Goal: Task Accomplishment & Management: Complete application form

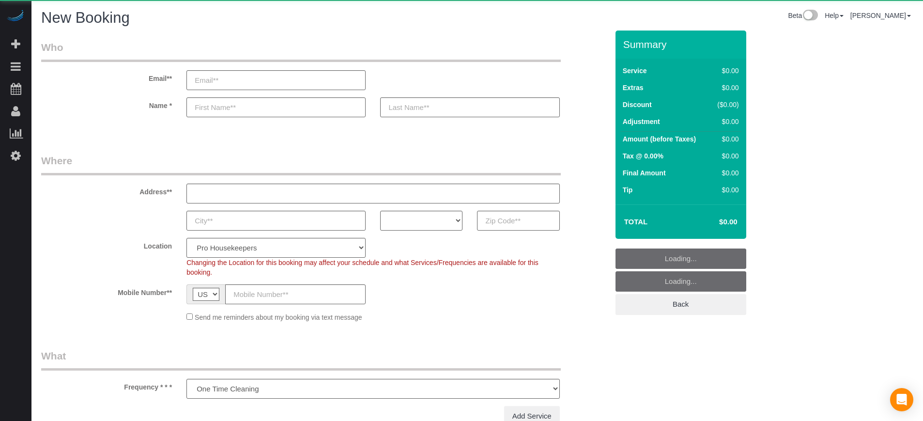
select select "number:9"
select select "object:1072"
select select "4"
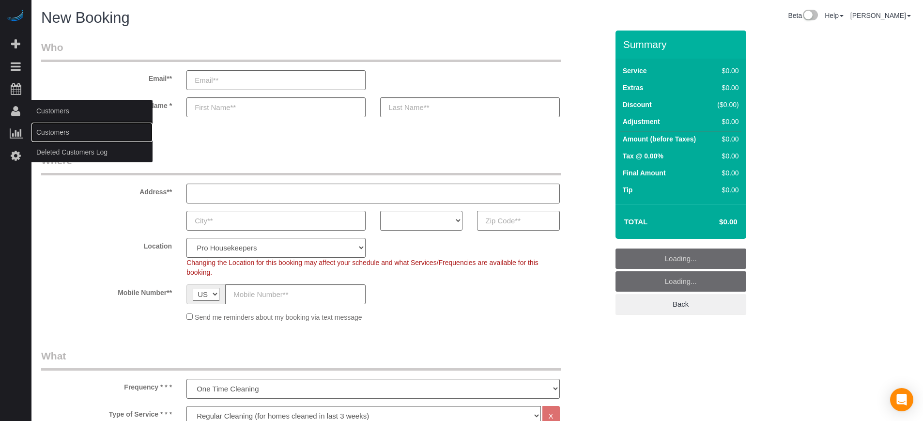
drag, startPoint x: 55, startPoint y: 126, endPoint x: 66, endPoint y: 120, distance: 12.8
click at [55, 126] on link "Customers" at bounding box center [91, 132] width 121 height 19
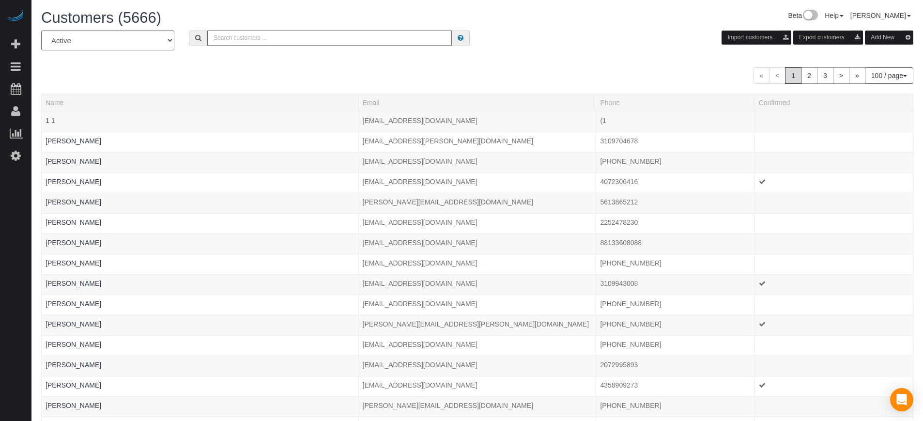
click at [240, 39] on input "text" at bounding box center [329, 38] width 245 height 15
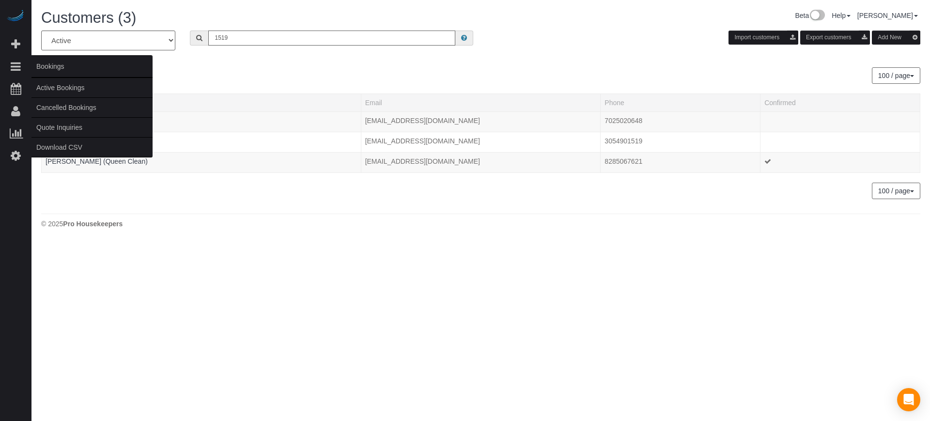
type input "1519"
click at [60, 86] on link "Active Bookings" at bounding box center [91, 87] width 121 height 19
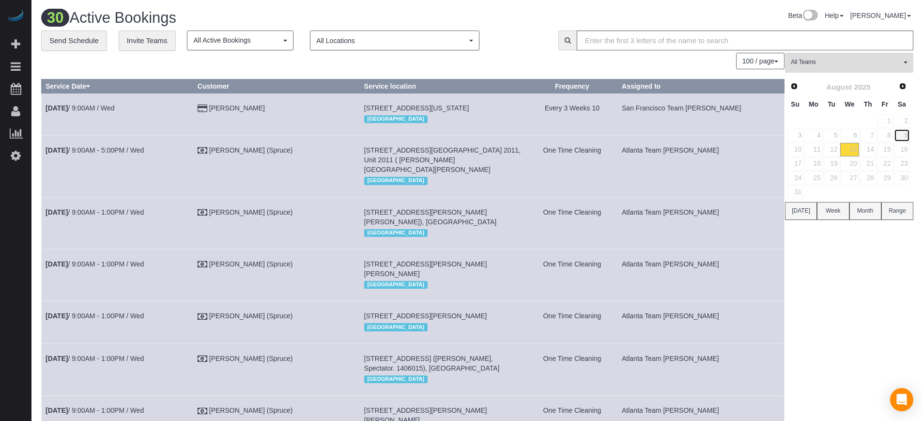
click at [904, 136] on link "9" at bounding box center [902, 135] width 16 height 13
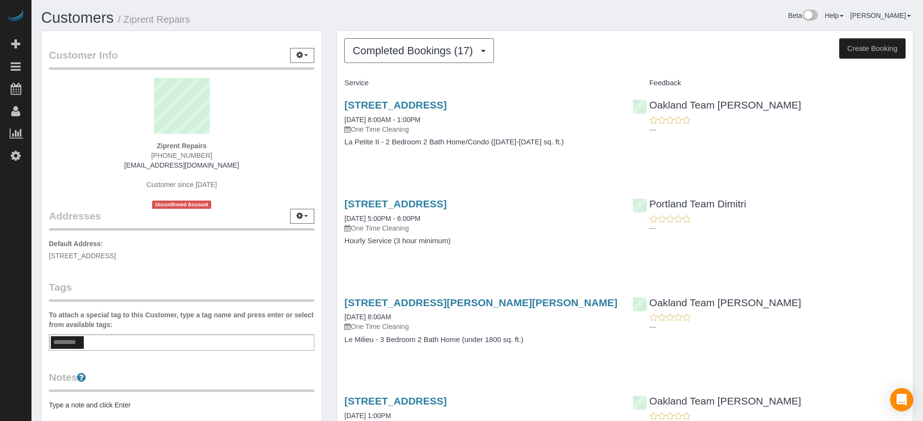
click at [890, 147] on div "1519 3rd Avenue, Unit 204, Seattle, CA 98101 08/09/2025 8:00AM - 1:00PM One Tim…" at bounding box center [625, 128] width 576 height 75
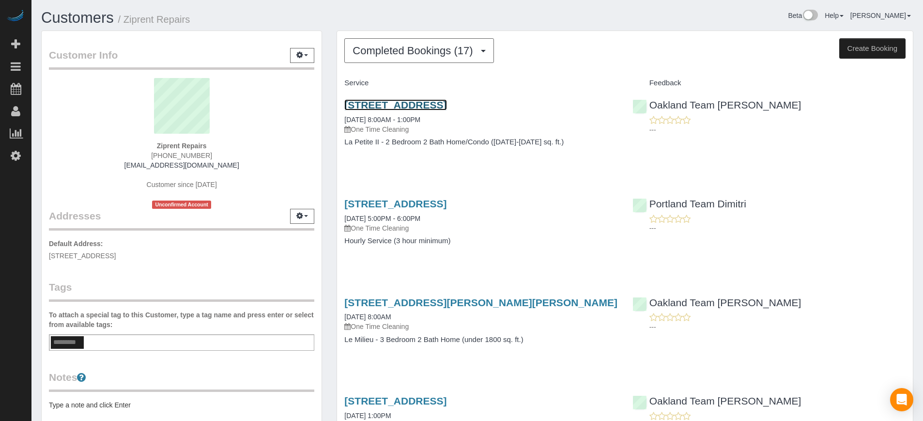
click at [392, 106] on link "[STREET_ADDRESS]" at bounding box center [395, 104] width 102 height 11
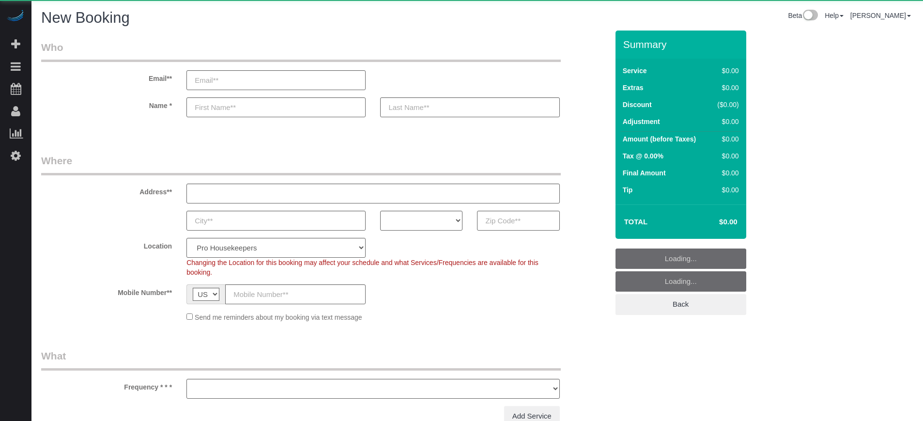
select select "number:9"
select select "object:1201"
select select "4"
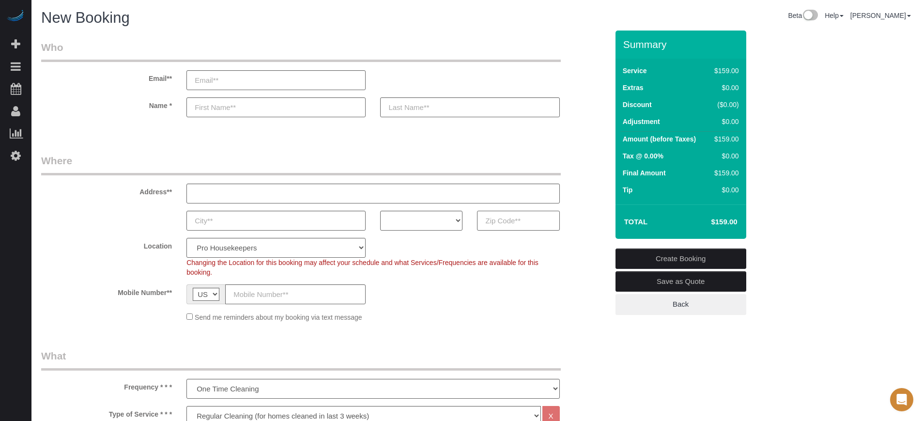
click at [512, 221] on input "text" at bounding box center [518, 221] width 82 height 20
paste input "77041"
type input "77041"
click at [221, 252] on select "Pro Housekeepers Atlanta Austin Boston Chicago Cincinnati Clearwater Denver Ft …" at bounding box center [275, 248] width 179 height 20
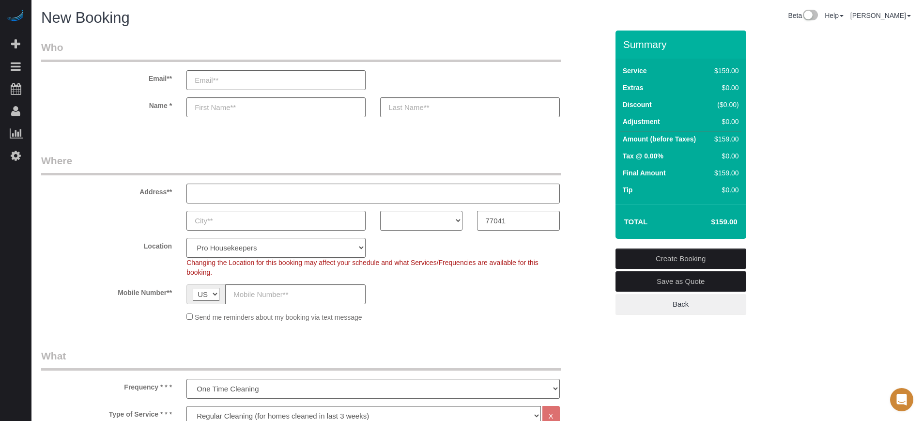
select select "15"
click at [186, 238] on select "Pro Housekeepers Atlanta Austin Boston Chicago Cincinnati Clearwater Denver Ft …" at bounding box center [275, 248] width 179 height 20
select select "object:1210"
click at [406, 219] on select "AK AL AR AZ CA CO CT DC DE FL GA HI IA ID IL IN KS KY LA MA MD ME MI MN MO MS M…" at bounding box center [421, 221] width 82 height 20
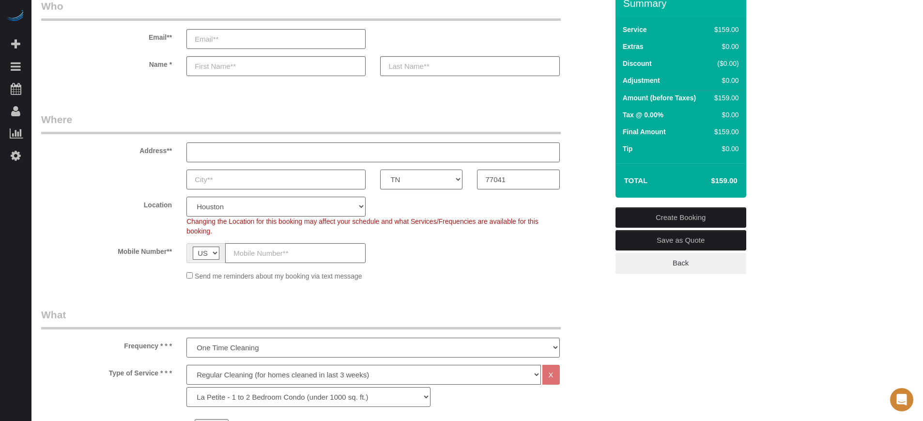
scroll to position [61, 0]
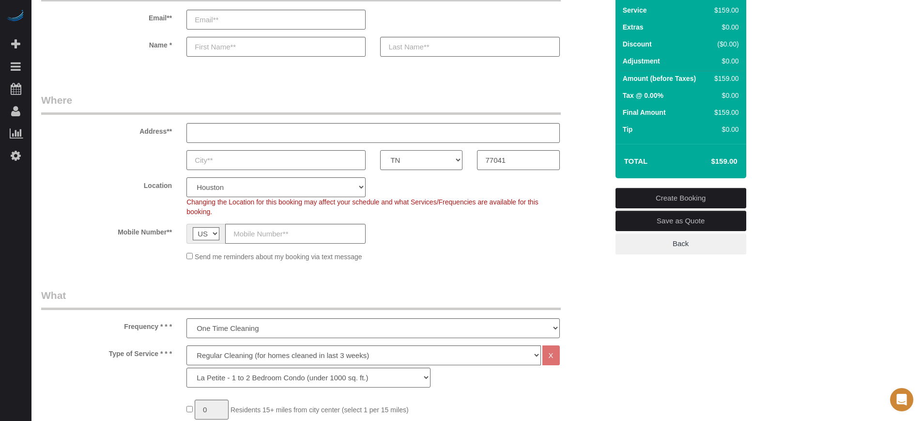
click at [422, 157] on select "AK AL AR AZ CA CO CT DC DE FL GA HI IA ID IL IN KS KY LA MA MD ME MI MN MO MS M…" at bounding box center [421, 160] width 82 height 20
select select "[GEOGRAPHIC_DATA]"
click at [380, 150] on select "AK AL AR AZ CA CO CT DC DE FL GA HI IA ID IL IN KS KY LA MA MD ME MI MN MO MS M…" at bounding box center [421, 160] width 82 height 20
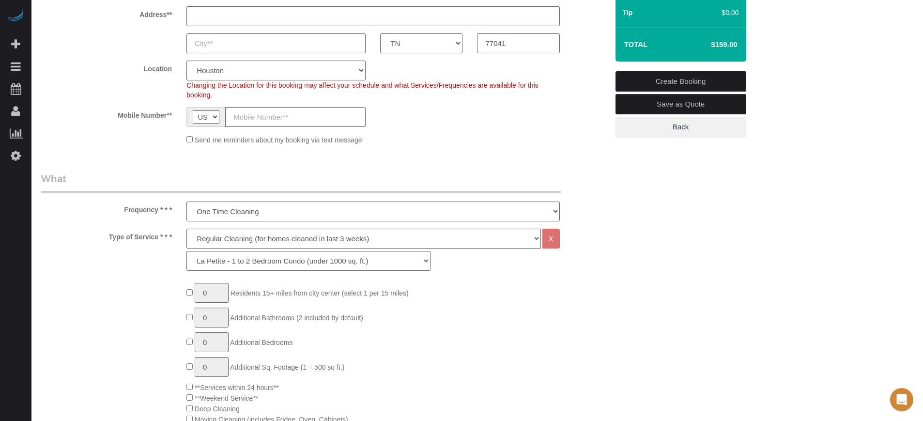
scroll to position [182, 0]
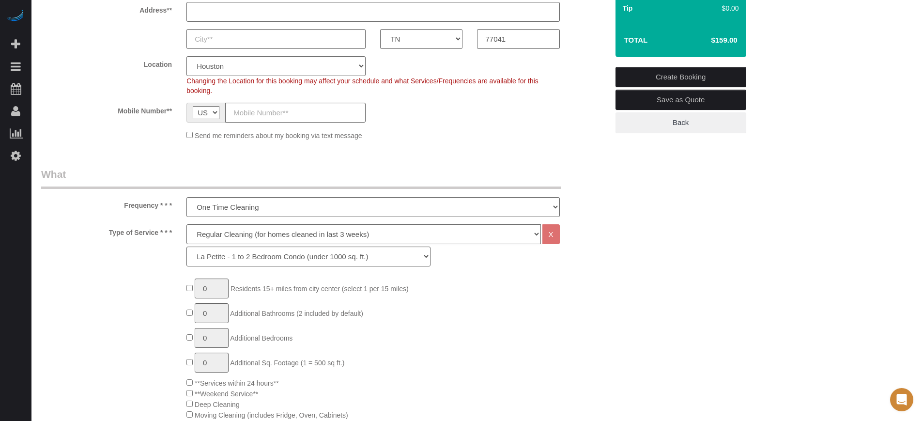
click at [204, 233] on select "Deep Cleaning (for homes that have not been cleaned in 3+ weeks) Spruce Regular…" at bounding box center [363, 234] width 354 height 20
select select "5"
click at [186, 224] on select "Deep Cleaning (for homes that have not been cleaned in 3+ weeks) Spruce Regular…" at bounding box center [363, 234] width 354 height 20
select select "93"
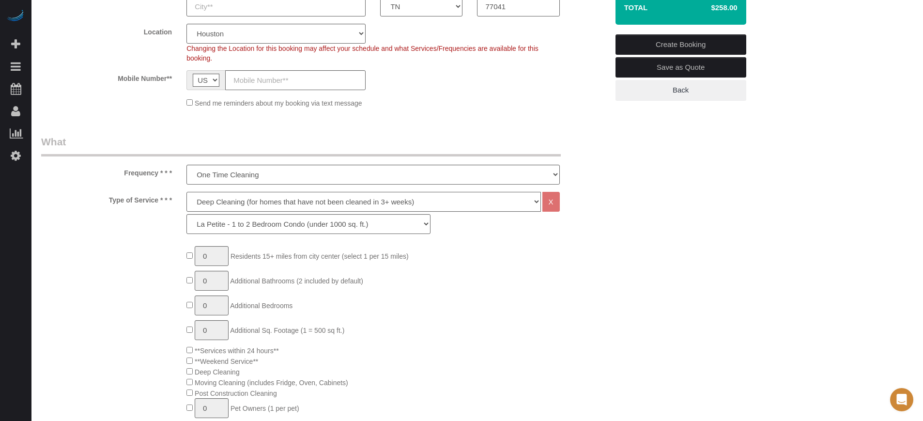
scroll to position [242, 0]
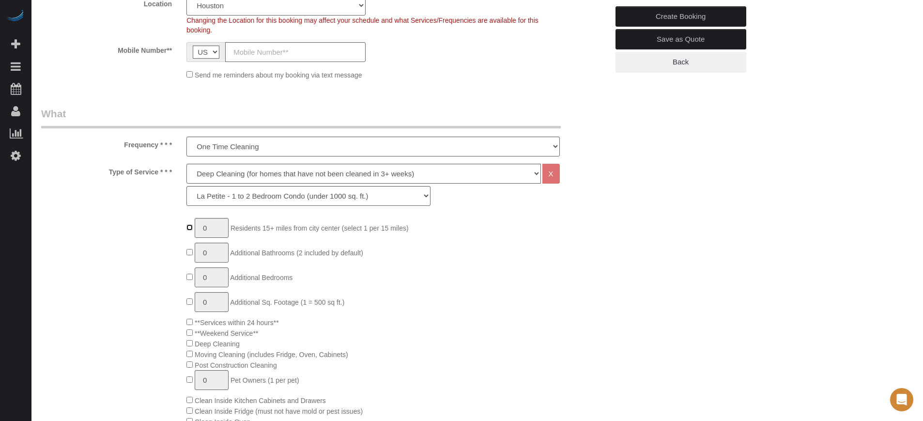
type input "1"
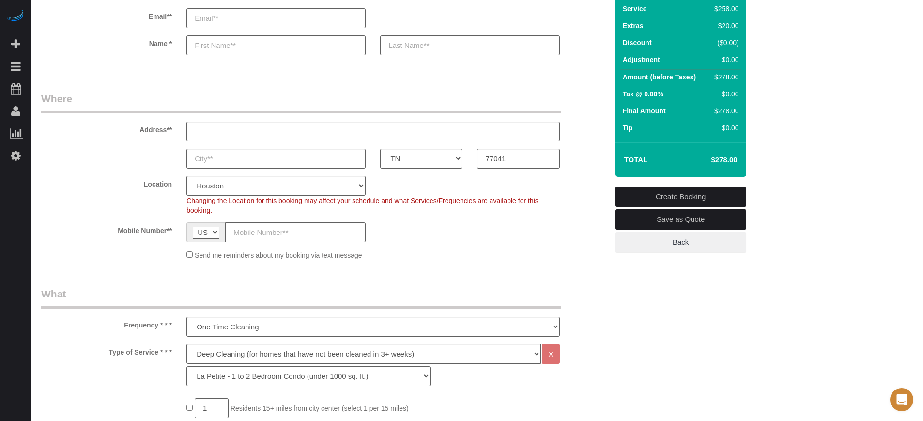
scroll to position [61, 0]
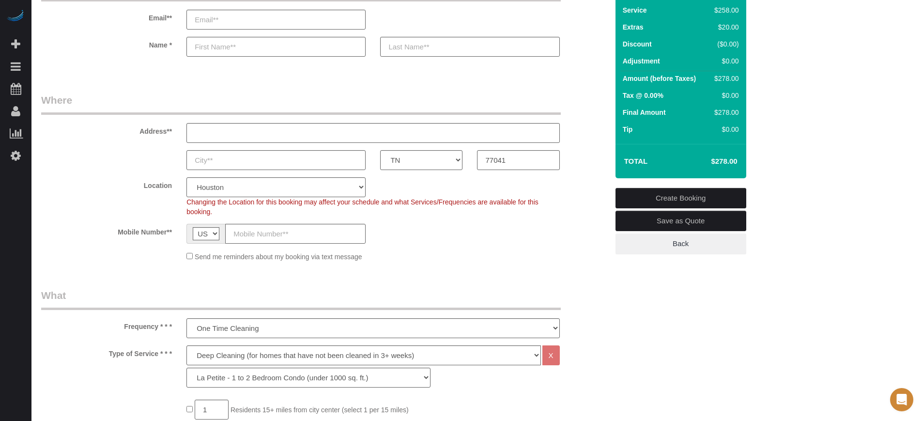
click at [722, 155] on td "$278.00" at bounding box center [709, 161] width 63 height 24
click at [723, 155] on td "$278.00" at bounding box center [709, 161] width 63 height 24
click at [724, 163] on h4 "$278.00" at bounding box center [709, 161] width 55 height 8
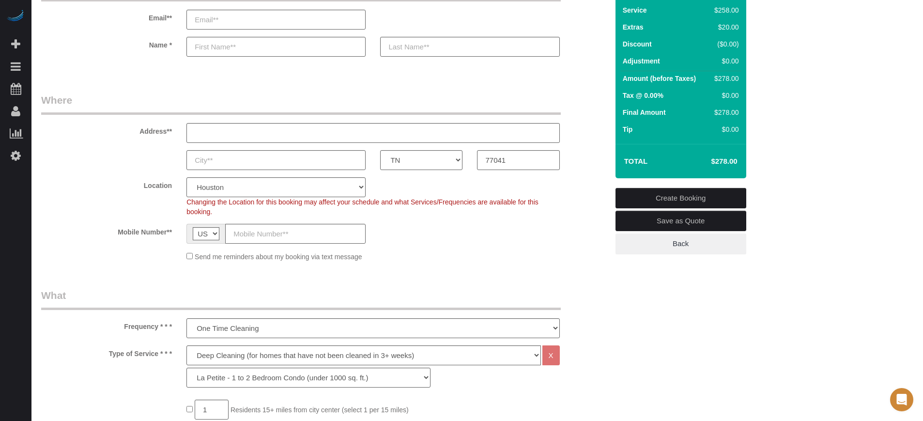
click at [724, 163] on h4 "$278.00" at bounding box center [709, 161] width 55 height 8
click at [61, 164] on div "AK AL AR AZ CA CO CT DC DE FL GA HI IA ID IL IN KS KY LA MA MD ME MI MN MO MS M…" at bounding box center [325, 160] width 582 height 20
click at [342, 351] on select "Deep Cleaning (for homes that have not been cleaned in 3+ weeks) Spruce Regular…" at bounding box center [363, 355] width 354 height 20
select select "6"
click at [186, 345] on select "Deep Cleaning (for homes that have not been cleaned in 3+ weeks) Spruce Regular…" at bounding box center [363, 355] width 354 height 20
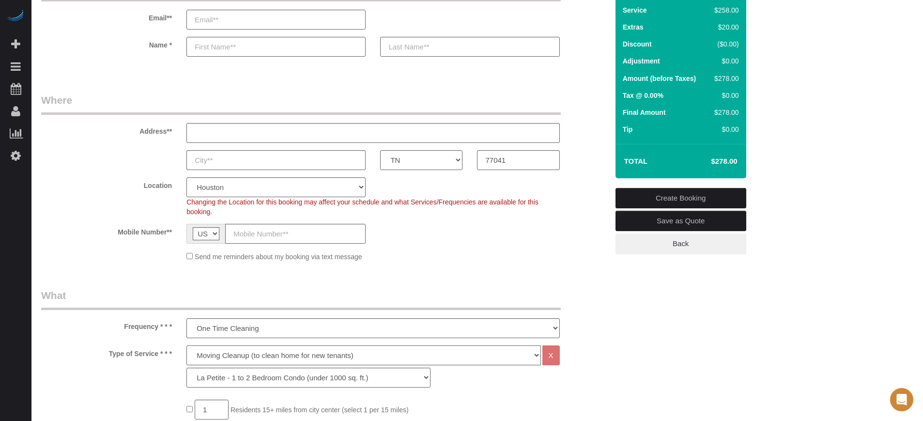
select select "160"
click at [718, 161] on h4 "$353.00" at bounding box center [709, 161] width 55 height 8
copy div "$353.00 Create Booking Save as Quote Back"
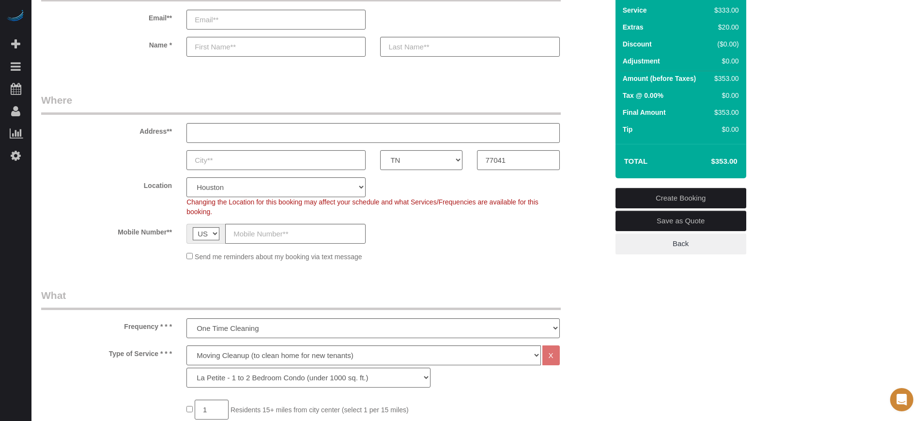
click at [585, 159] on div "AK AL AR AZ CA CO CT DC DE FL GA HI IA ID IL IN KS KY LA MA MD ME MI MN MO MS M…" at bounding box center [325, 160] width 582 height 20
click at [69, 175] on fieldset "Where Address** AK AL AR AZ CA CO CT DC DE FL GA HI IA ID IL IN KS KY LA MA MD …" at bounding box center [324, 181] width 567 height 176
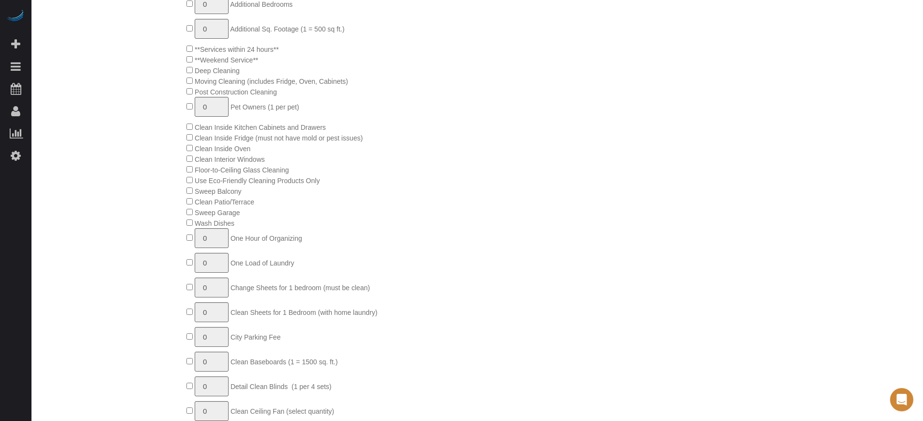
scroll to position [545, 0]
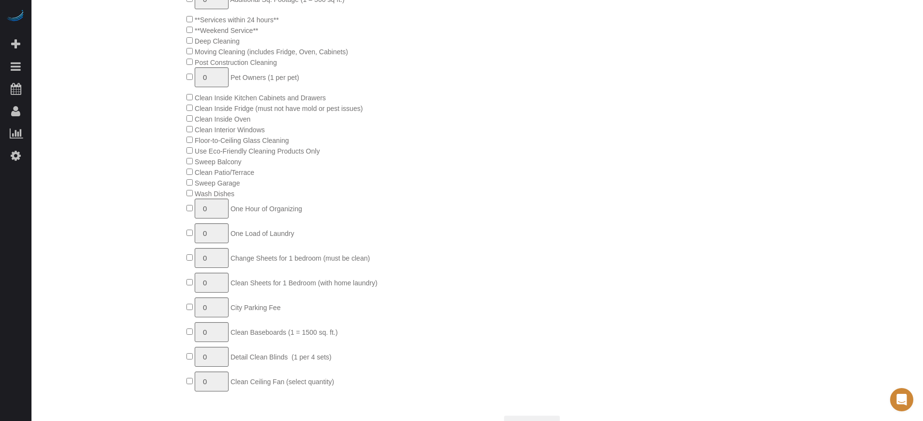
click at [194, 258] on span "0 Change Sheets for 1 bedroom (must be clean)" at bounding box center [278, 258] width 184 height 8
type input "1"
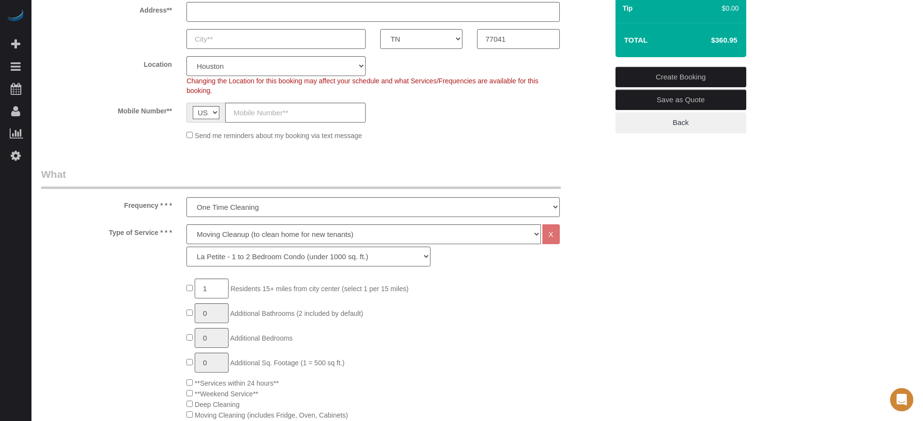
scroll to position [0, 0]
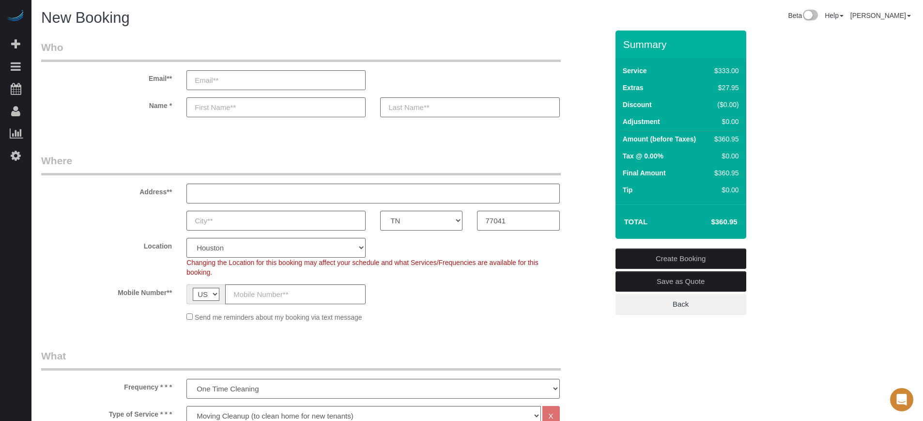
click at [723, 224] on h4 "$360.95" at bounding box center [709, 222] width 55 height 8
copy div "$360.95 Create Booking Save as Quote Back"
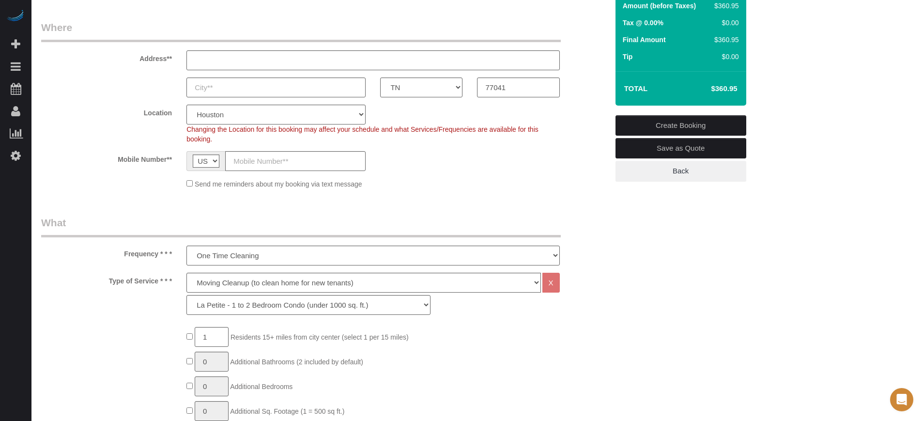
scroll to position [61, 0]
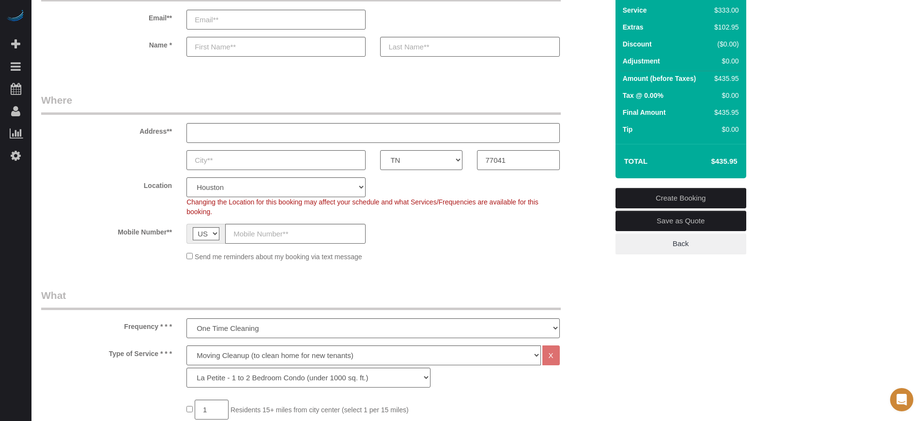
click at [714, 160] on h4 "$435.95" at bounding box center [709, 161] width 55 height 8
click at [694, 166] on td "$435.95" at bounding box center [709, 161] width 63 height 24
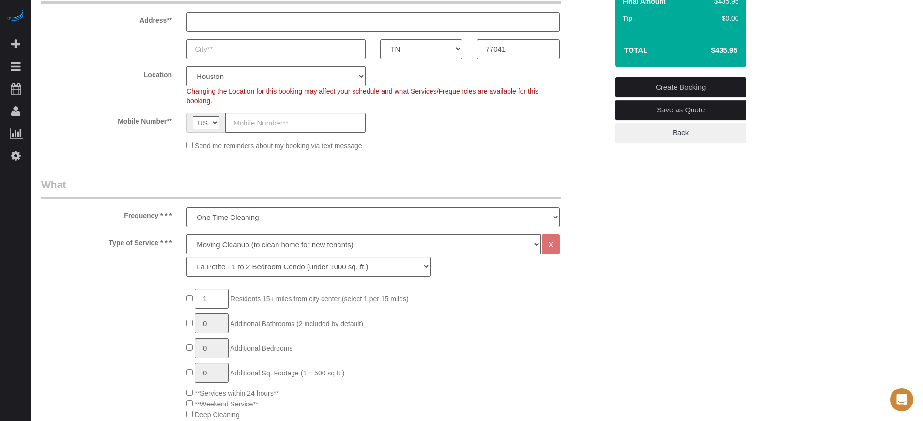
scroll to position [242, 0]
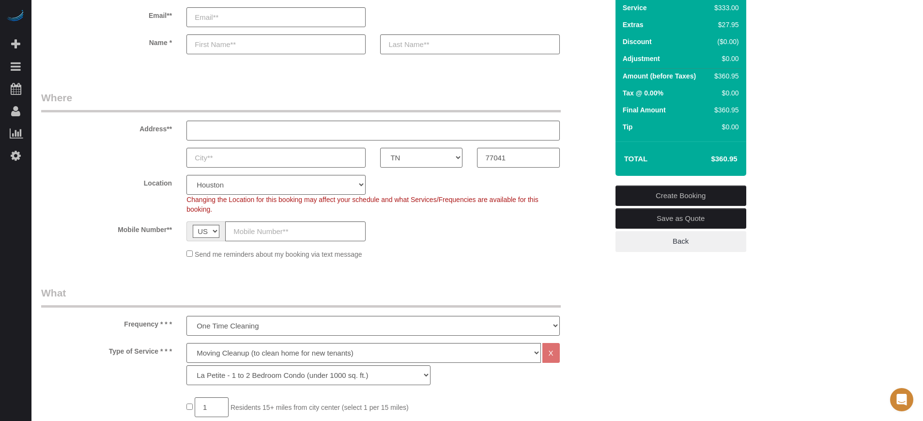
scroll to position [0, 0]
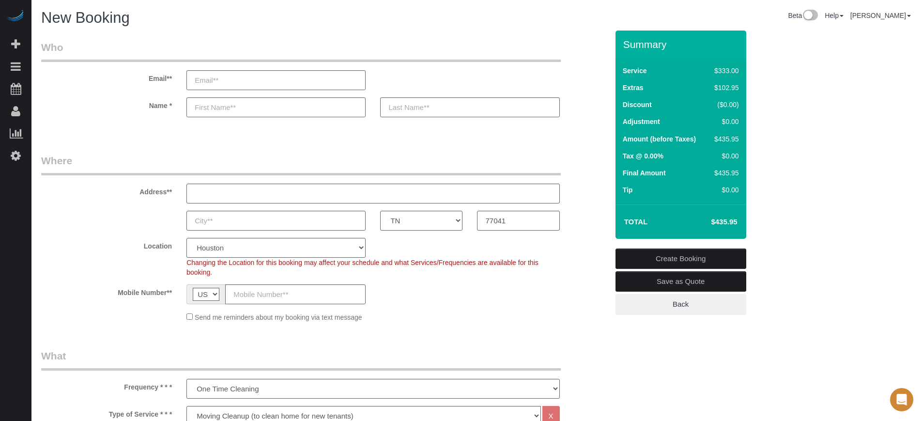
click at [720, 223] on h4 "$435.95" at bounding box center [709, 222] width 55 height 8
copy div "$435.95 Create Booking Save as Quote Back"
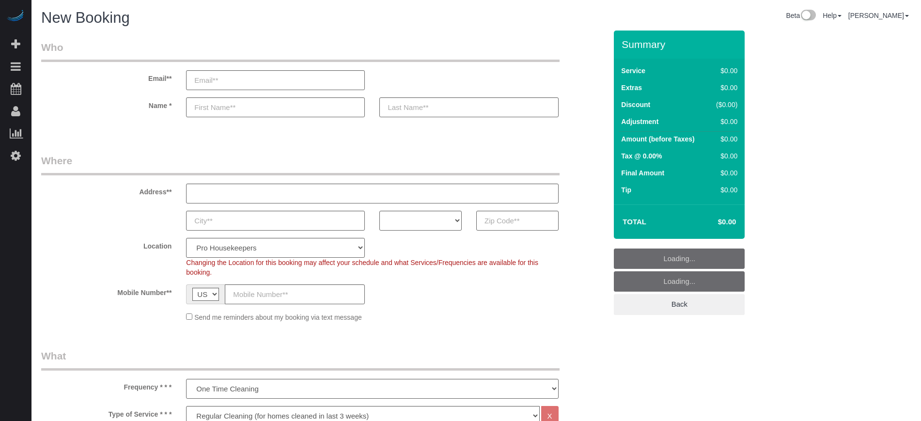
select select "4"
select select "number:9"
